Goal: Transaction & Acquisition: Purchase product/service

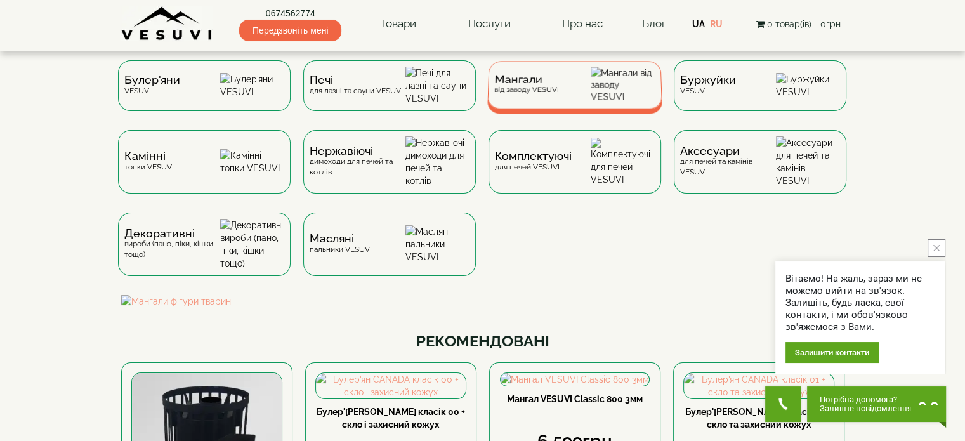
click at [565, 91] on div "Мангали від заводу VESUVI" at bounding box center [574, 85] width 175 height 48
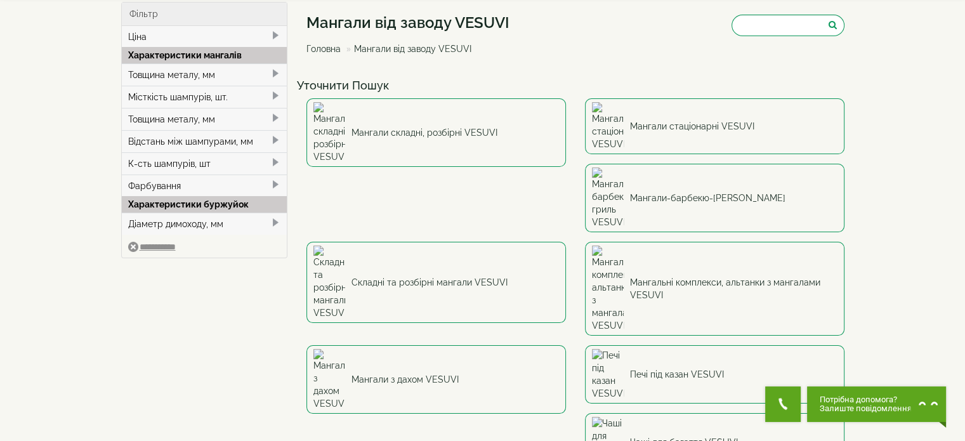
scroll to position [63, 0]
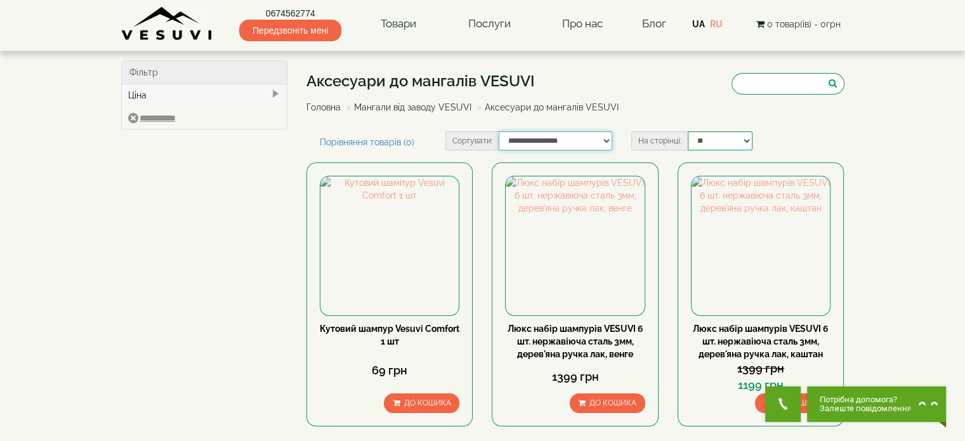
click at [544, 142] on select "**********" at bounding box center [556, 140] width 114 height 19
select select "**********"
click at [499, 131] on select "**********" at bounding box center [556, 140] width 114 height 19
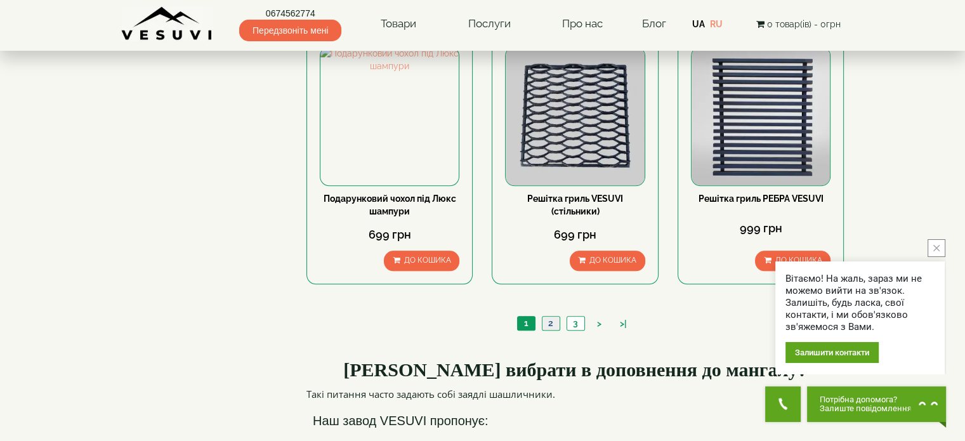
scroll to position [1206, 0]
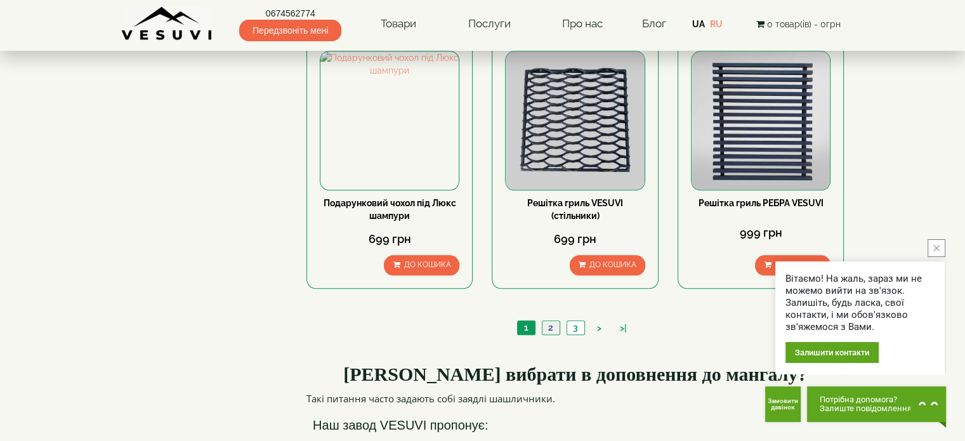
click at [546, 321] on link "2" at bounding box center [551, 327] width 18 height 13
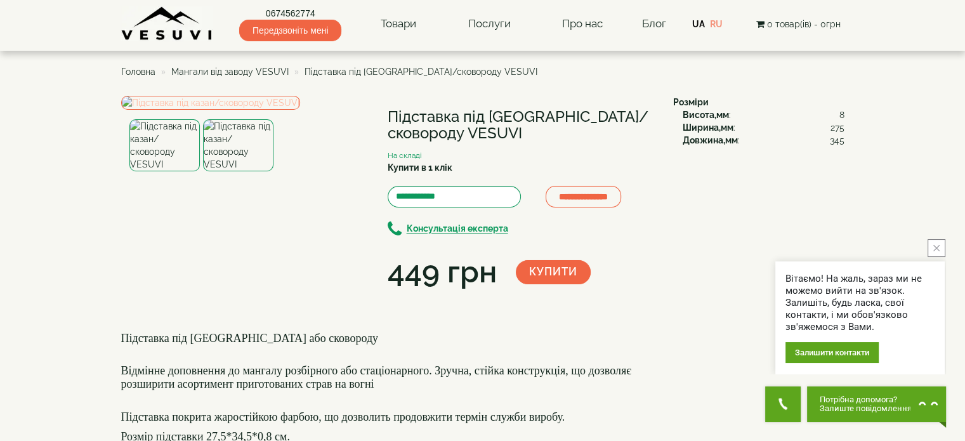
click at [264, 110] on img at bounding box center [210, 103] width 179 height 14
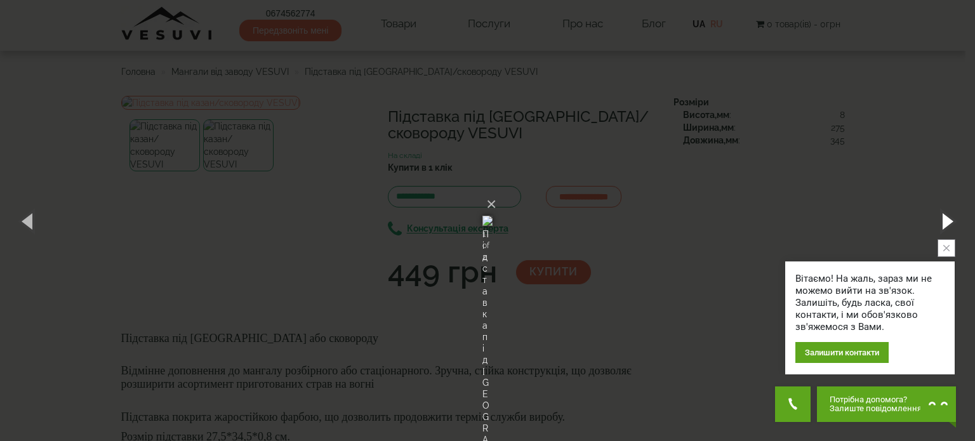
click at [946, 216] on button "button" at bounding box center [946, 221] width 57 height 70
click at [944, 223] on button "button" at bounding box center [946, 221] width 57 height 70
click at [944, 222] on button "button" at bounding box center [946, 221] width 57 height 70
click at [909, 148] on div "× Підставка під казан/сковороду VESUVI 2 of 2 Loading..." at bounding box center [487, 220] width 975 height 441
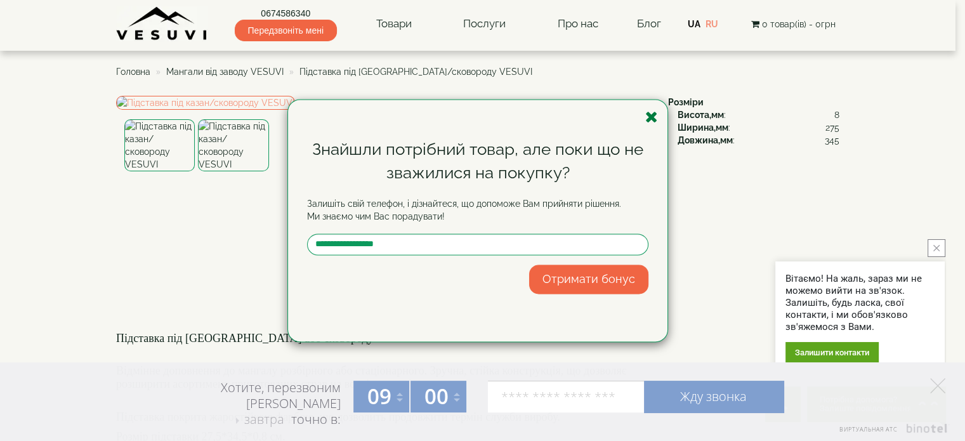
click at [645, 120] on icon "button" at bounding box center [651, 117] width 13 height 16
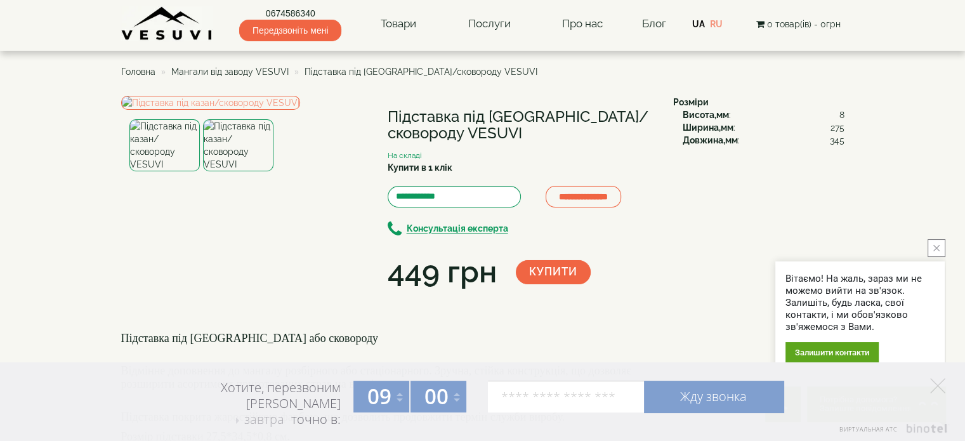
click at [416, 128] on h1 "Підставка під казан/сковороду VESUVI" at bounding box center [521, 126] width 267 height 34
copy h1 "VESUVI"
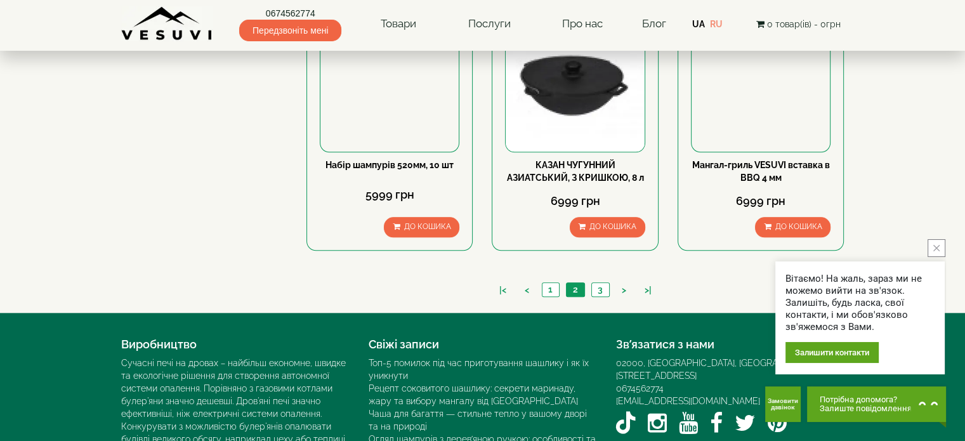
scroll to position [1333, 0]
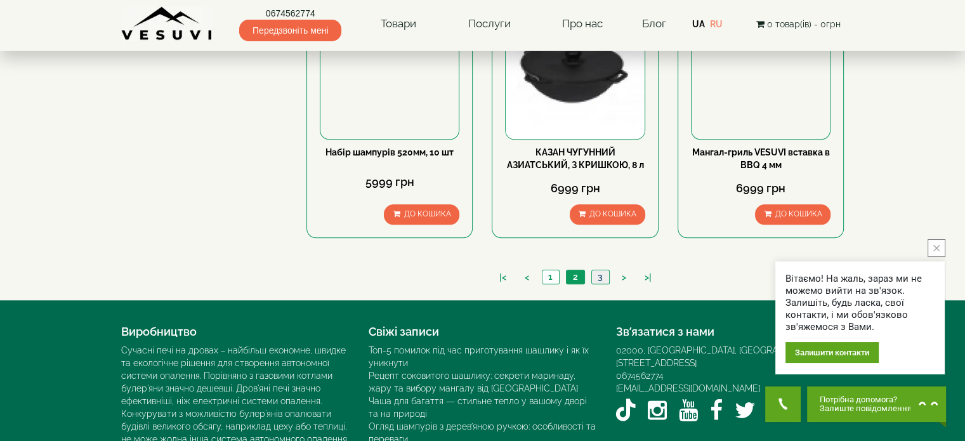
click at [604, 270] on link "3" at bounding box center [600, 276] width 18 height 13
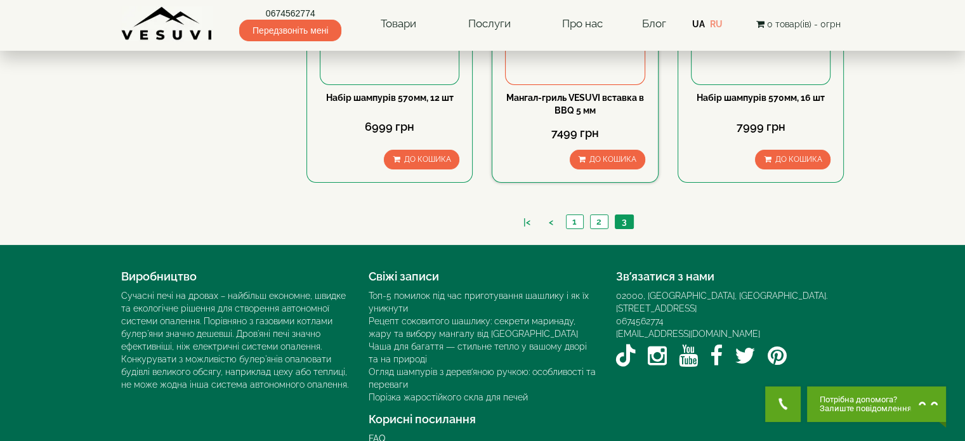
scroll to position [253, 0]
